Goal: Task Accomplishment & Management: Use online tool/utility

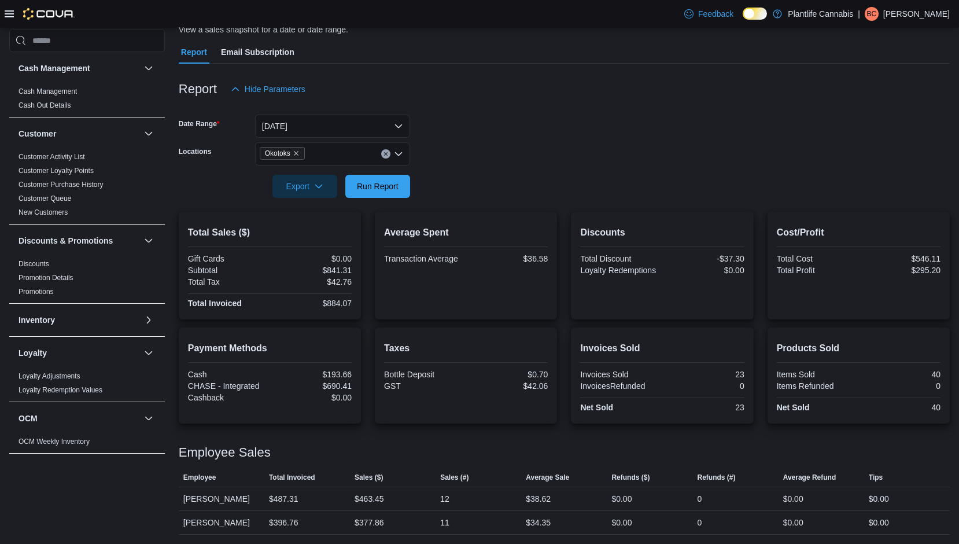
scroll to position [334, 0]
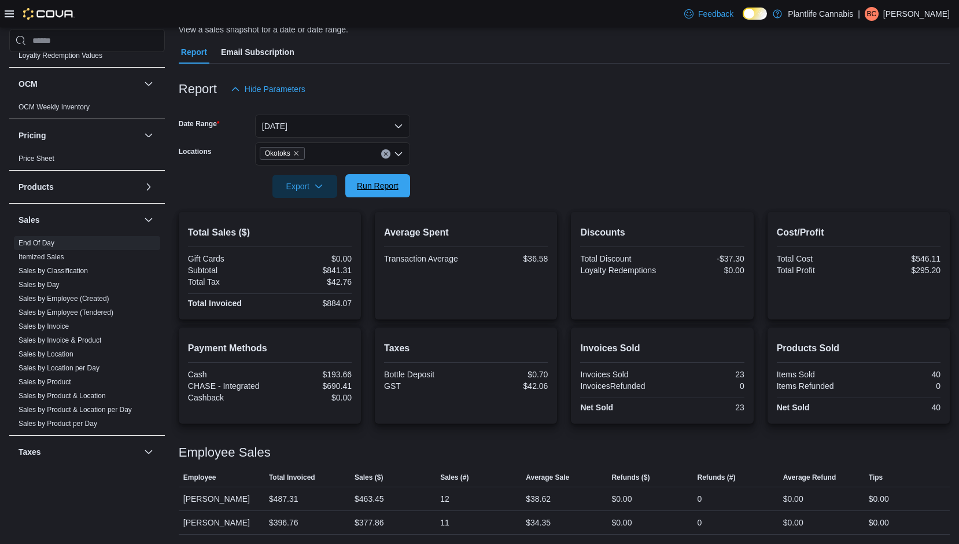
click at [375, 187] on span "Run Report" at bounding box center [378, 186] width 42 height 12
drag, startPoint x: 369, startPoint y: 180, endPoint x: 455, endPoint y: 173, distance: 85.9
click at [369, 180] on span "Run Report" at bounding box center [378, 186] width 42 height 12
click at [98, 312] on link "Sales by Employee (Tendered)" at bounding box center [66, 312] width 95 height 8
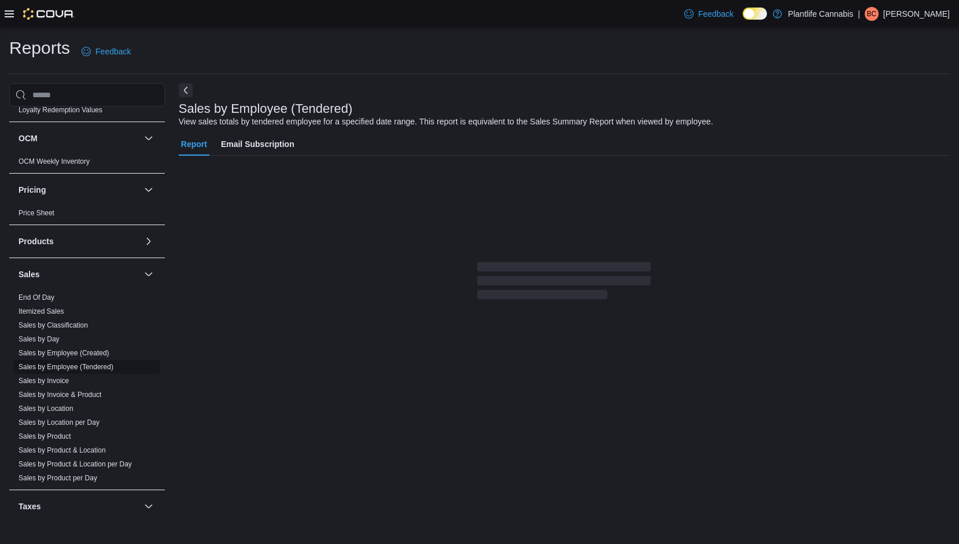
click at [91, 368] on link "Sales by Employee (Tendered)" at bounding box center [66, 367] width 95 height 8
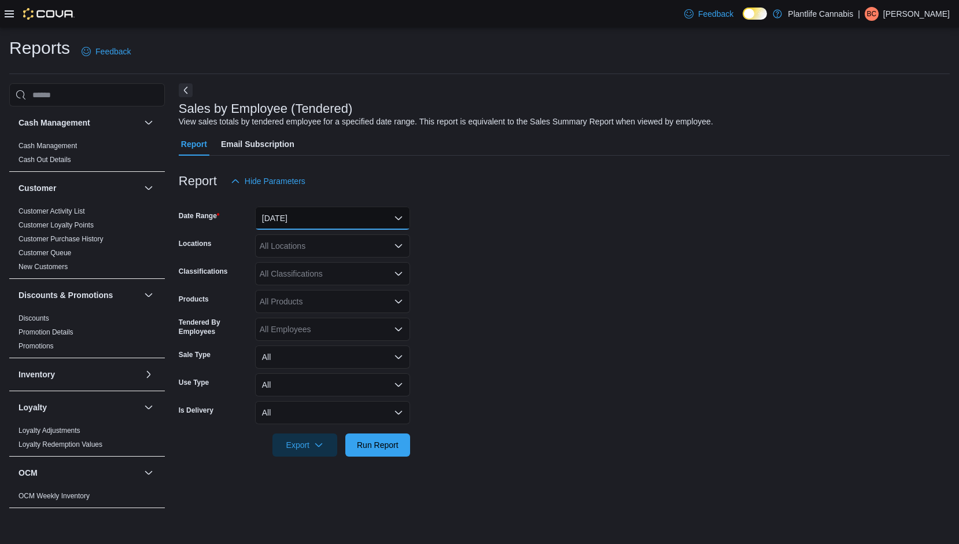
drag, startPoint x: 318, startPoint y: 217, endPoint x: 315, endPoint y: 225, distance: 8.6
click at [318, 217] on button "[DATE]" at bounding box center [332, 217] width 155 height 23
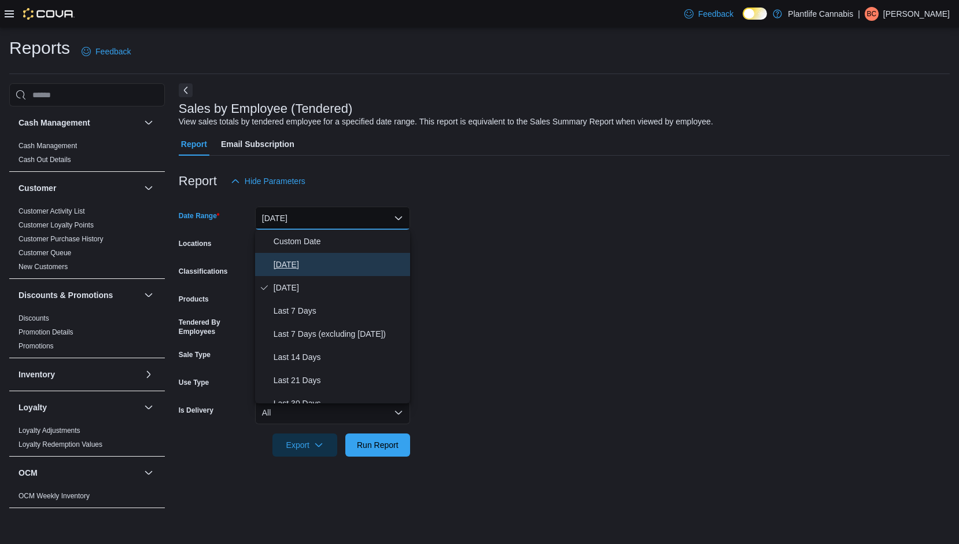
click at [311, 266] on span "[DATE]" at bounding box center [340, 264] width 132 height 14
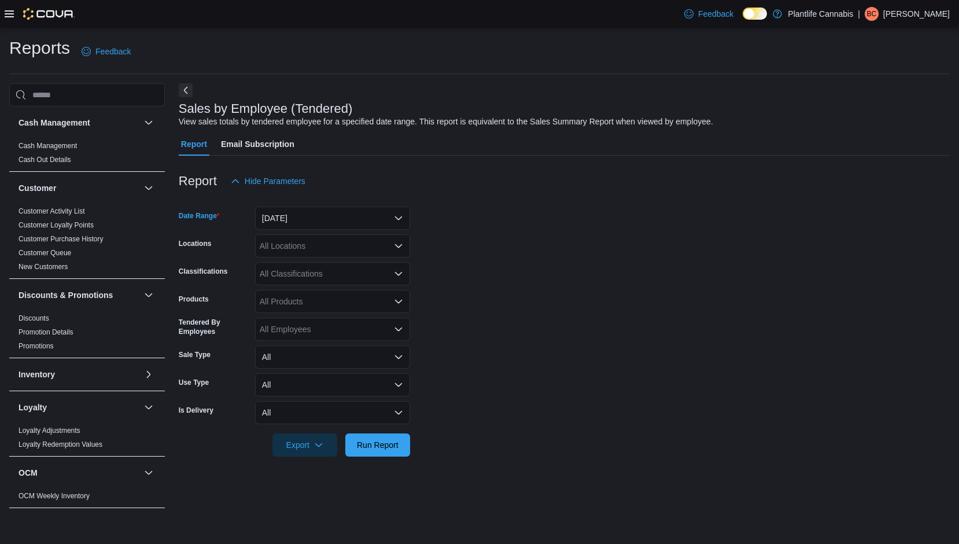
click at [311, 249] on div "All Locations" at bounding box center [332, 245] width 155 height 23
type input "***"
drag, startPoint x: 345, startPoint y: 265, endPoint x: 469, endPoint y: 267, distance: 123.2
click at [348, 265] on div "Okotoks" at bounding box center [332, 266] width 141 height 12
drag, startPoint x: 474, startPoint y: 267, endPoint x: 458, endPoint y: 267, distance: 16.2
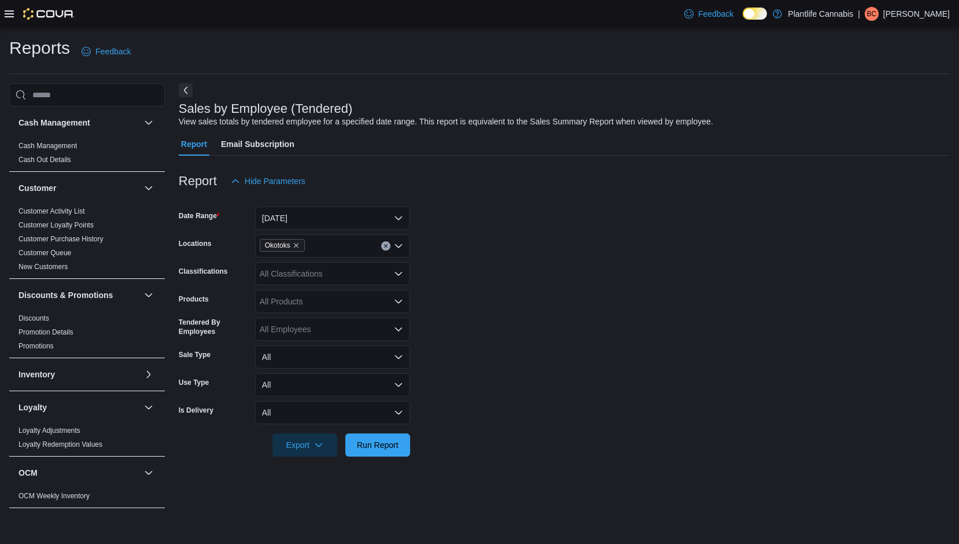
click at [472, 267] on form "Date Range [DATE] Locations Okotoks Classifications All Classifications Product…" at bounding box center [564, 325] width 771 height 264
click at [324, 279] on div "All Classifications" at bounding box center [332, 273] width 155 height 23
type input "***"
click at [364, 290] on div "Accessory Group" at bounding box center [332, 293] width 141 height 12
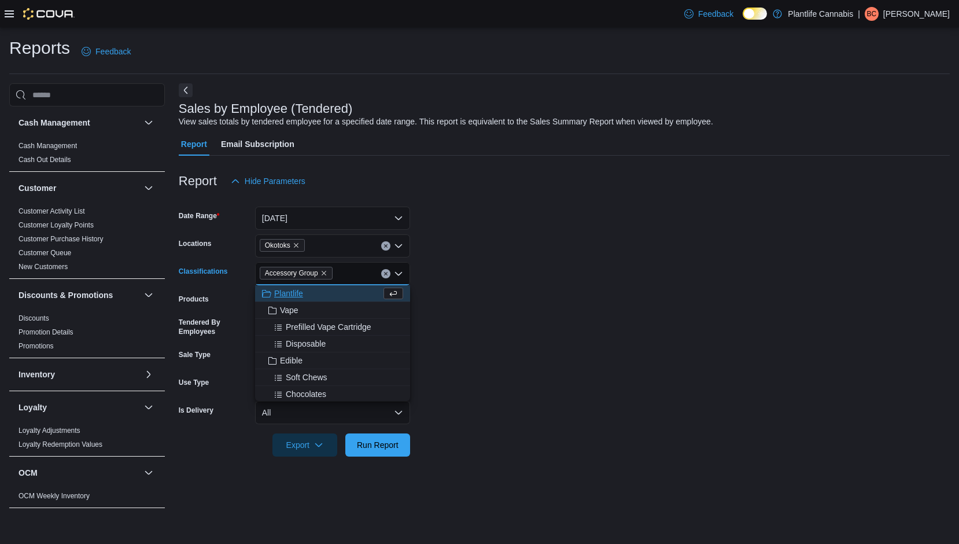
drag, startPoint x: 456, startPoint y: 296, endPoint x: 414, endPoint y: 351, distance: 69.7
click at [453, 296] on form "Date Range [DATE] Locations Okotoks Classifications Accessory Group Combo box. …" at bounding box center [564, 325] width 771 height 264
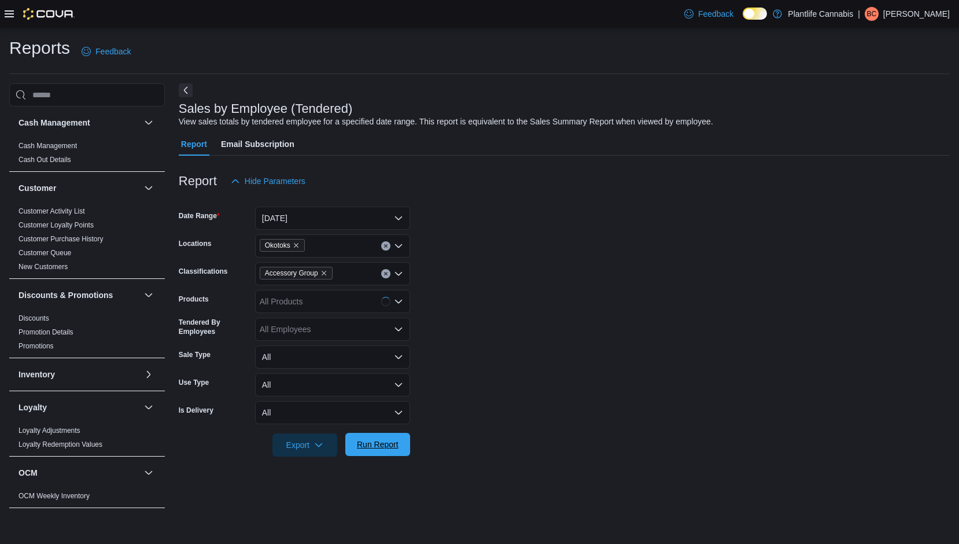
click at [394, 436] on span "Run Report" at bounding box center [377, 444] width 51 height 23
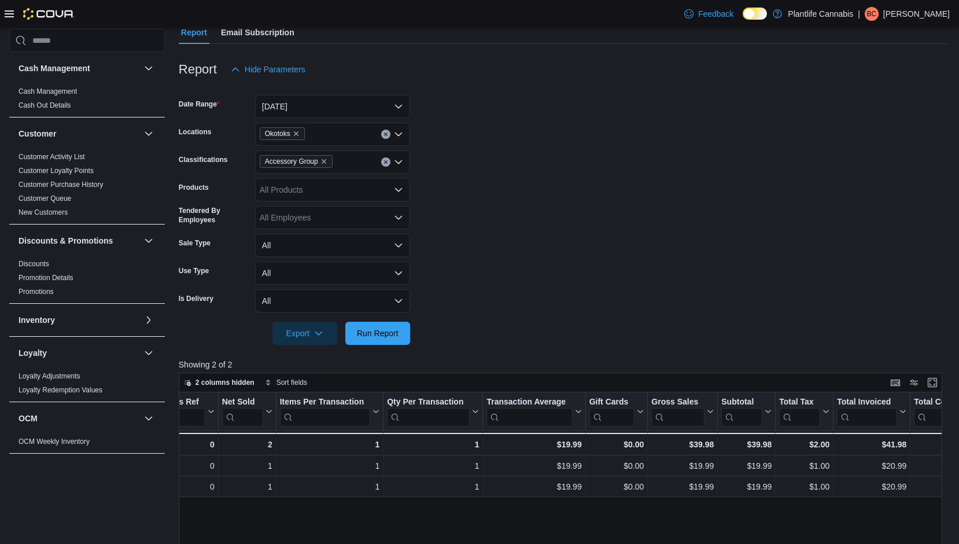
scroll to position [0, 211]
drag, startPoint x: 393, startPoint y: 342, endPoint x: 436, endPoint y: 325, distance: 46.7
click at [393, 342] on span "Run Report" at bounding box center [377, 333] width 51 height 23
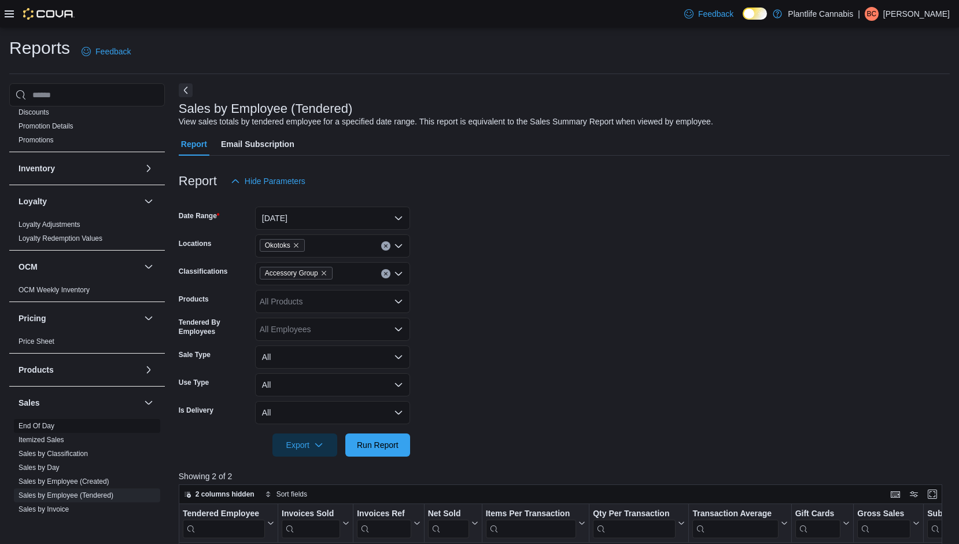
scroll to position [283, 0]
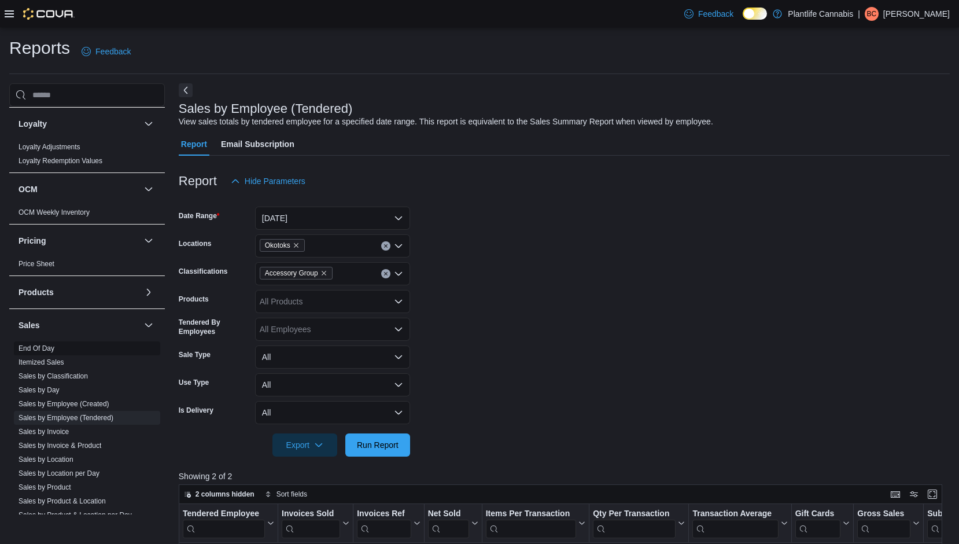
drag, startPoint x: 46, startPoint y: 346, endPoint x: 82, endPoint y: 341, distance: 35.6
click at [46, 345] on link "End Of Day" at bounding box center [37, 348] width 36 height 8
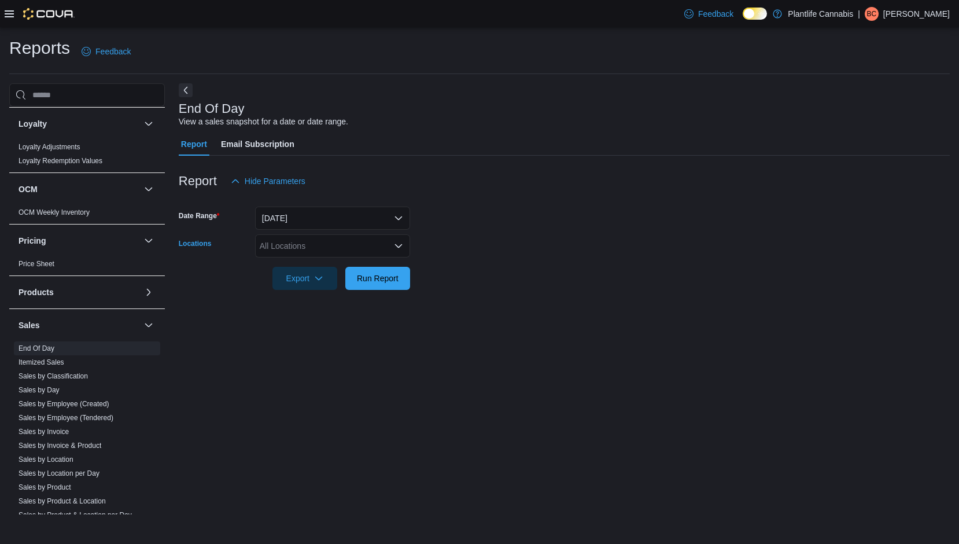
click at [358, 245] on div "All Locations" at bounding box center [332, 245] width 155 height 23
type input "***"
drag, startPoint x: 385, startPoint y: 265, endPoint x: 471, endPoint y: 271, distance: 85.8
click at [388, 264] on div "Okotoks" at bounding box center [332, 266] width 141 height 12
drag, startPoint x: 471, startPoint y: 271, endPoint x: 429, endPoint y: 278, distance: 42.8
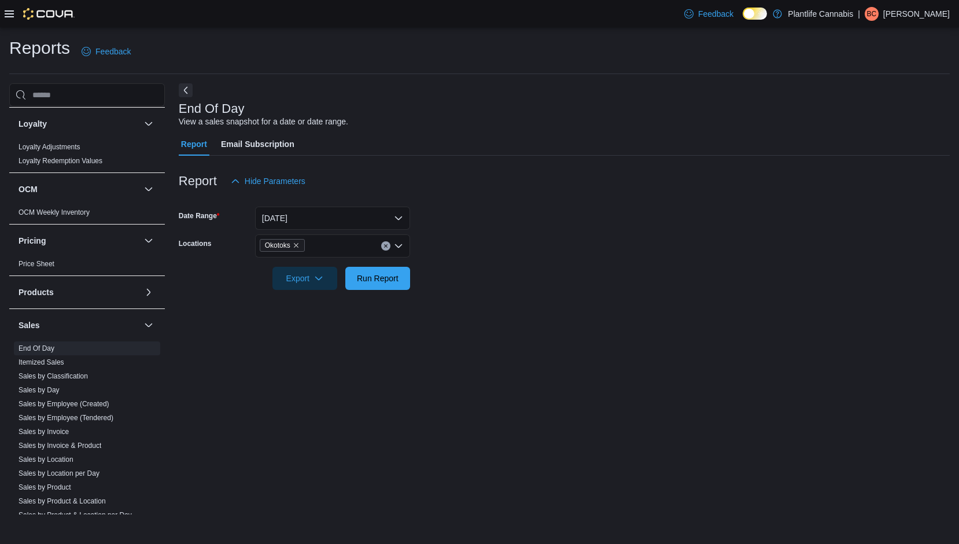
click at [469, 271] on form "Date Range [DATE] Locations Okotoks Export Run Report" at bounding box center [564, 241] width 771 height 97
click at [371, 285] on span "Run Report" at bounding box center [377, 277] width 51 height 23
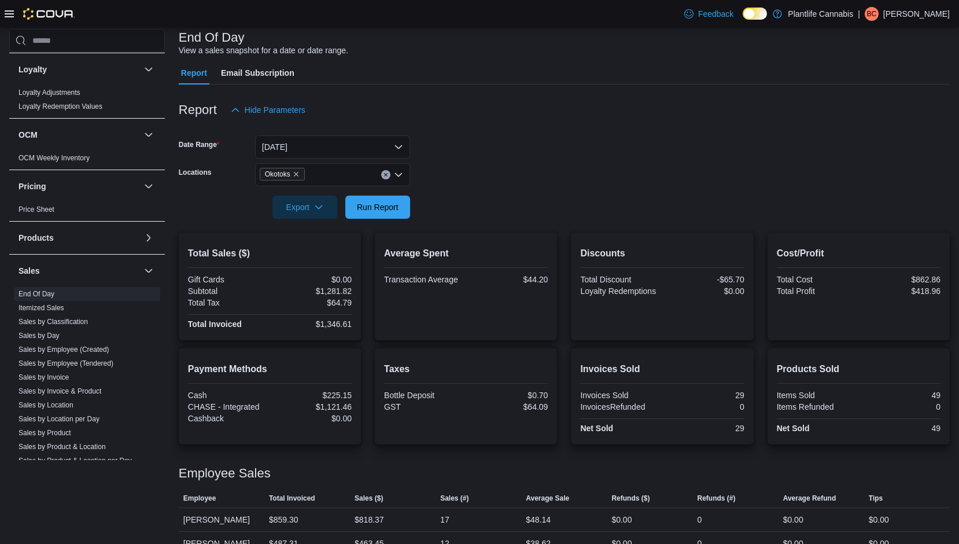
scroll to position [92, 0]
